Goal: Find specific page/section: Find specific page/section

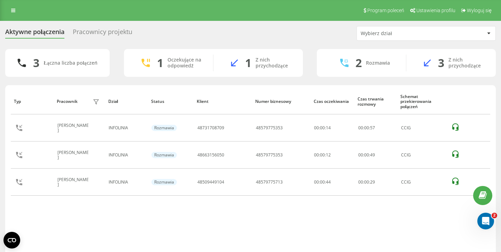
click at [220, 1] on div "Program poleceń Ustawienia profilu Wyloguj się" at bounding box center [250, 10] width 501 height 21
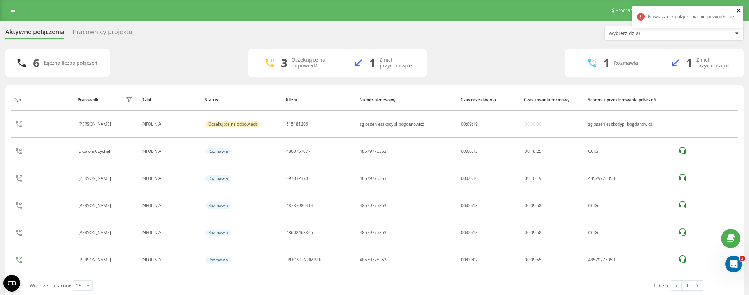
click at [494, 12] on icon "close" at bounding box center [738, 11] width 5 height 6
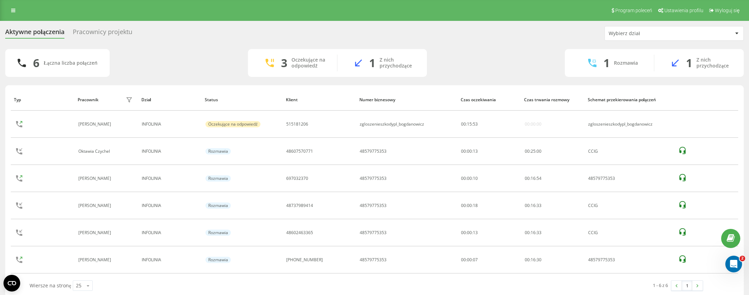
click at [329, 2] on div "Program poleceń Ustawienia profilu Wyloguj się" at bounding box center [374, 10] width 749 height 21
click at [373, 0] on div "Program poleceń Ustawienia profilu Wyloguj się" at bounding box center [374, 10] width 749 height 21
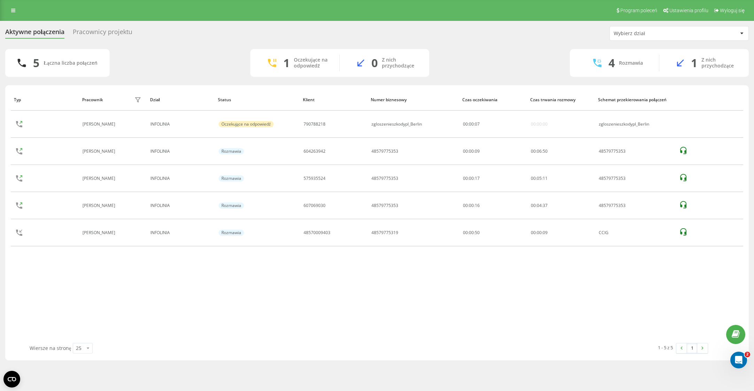
click at [216, 0] on div "Program poleceń Ustawienia profilu Wyloguj się" at bounding box center [377, 10] width 754 height 21
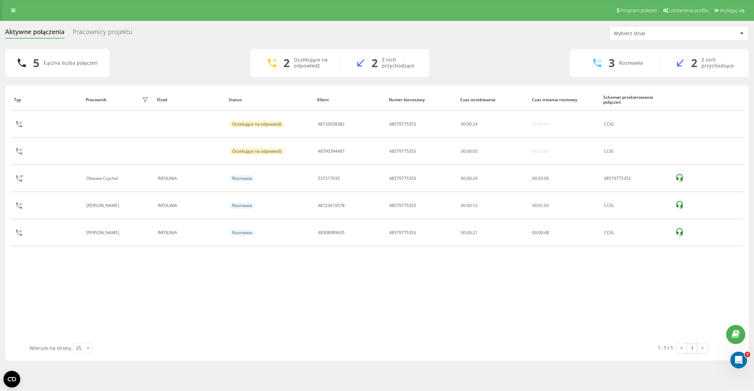
click at [678, 0] on html "zgloszenieszkody.pl Projekty clios.pl zgloszenieszkody.pl Panel Informacyjny Ce…" at bounding box center [377, 195] width 754 height 391
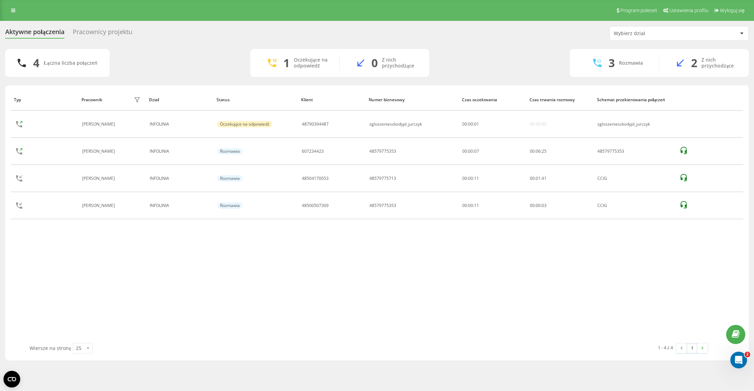
click at [233, 10] on div "Program poleceń Ustawienia profilu Wyloguj się" at bounding box center [377, 10] width 754 height 21
